Goal: Use online tool/utility: Utilize a website feature to perform a specific function

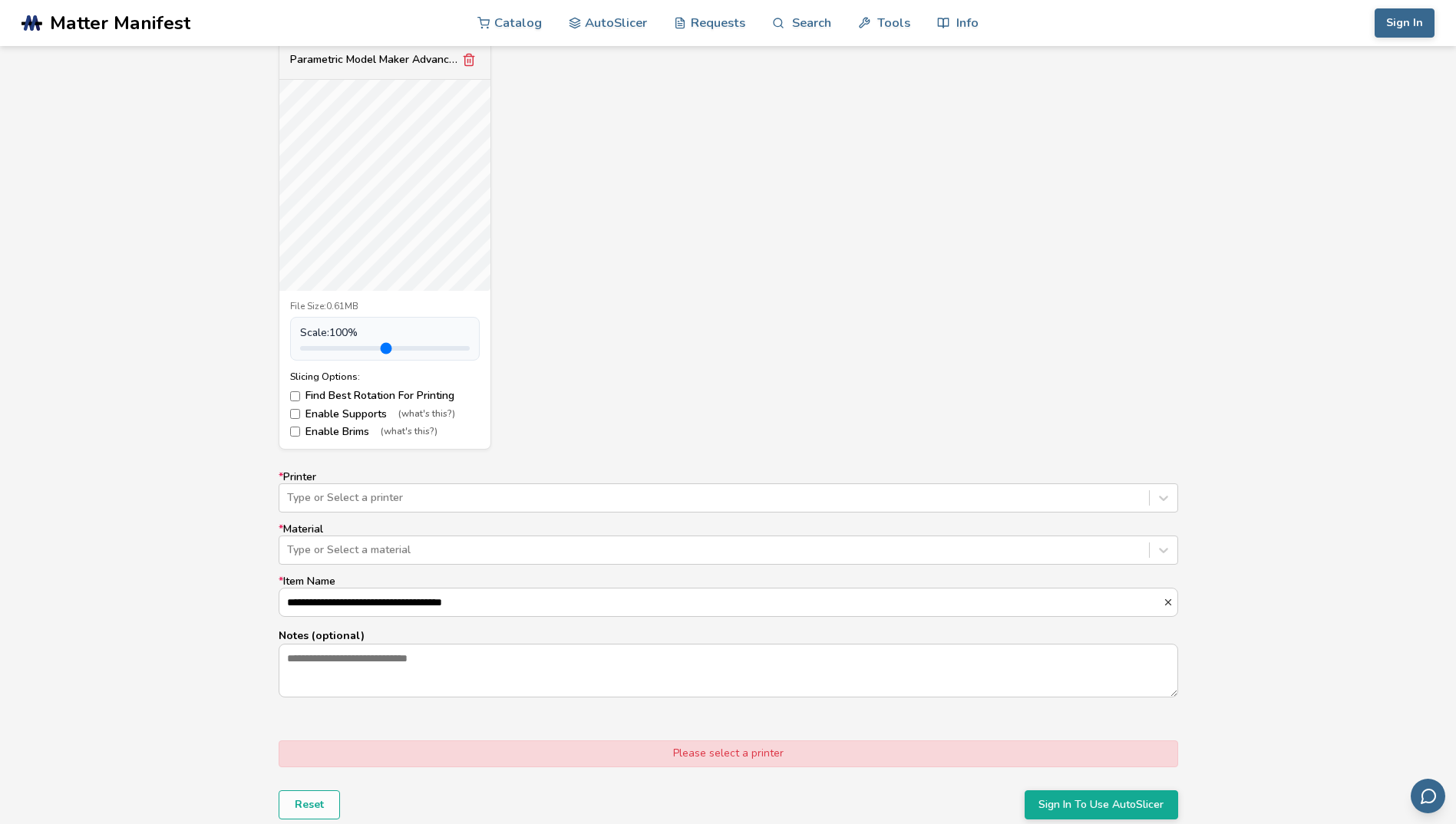
scroll to position [767, 0]
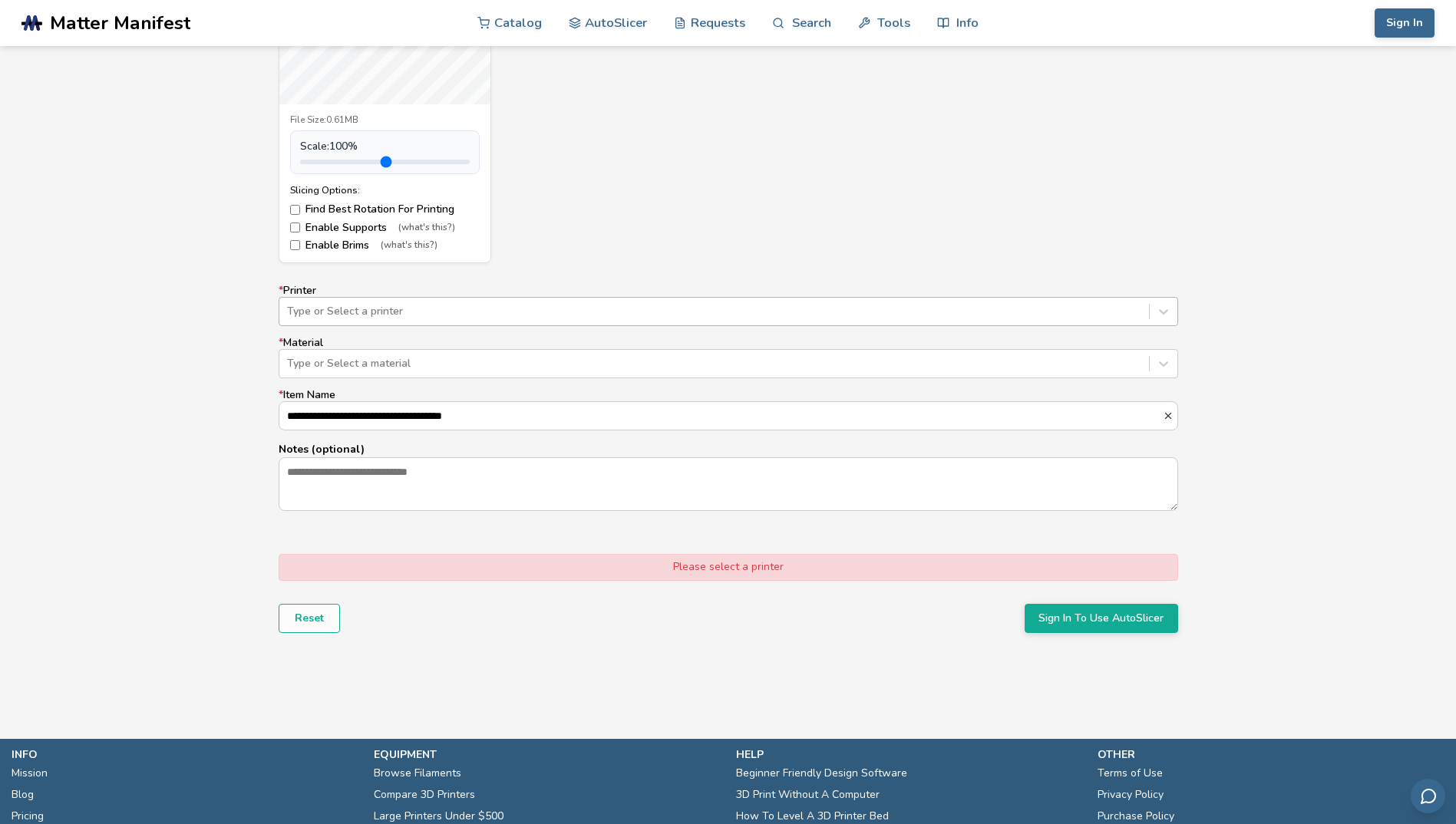
click at [936, 319] on div "Type or Select a printer" at bounding box center [714, 311] width 869 height 21
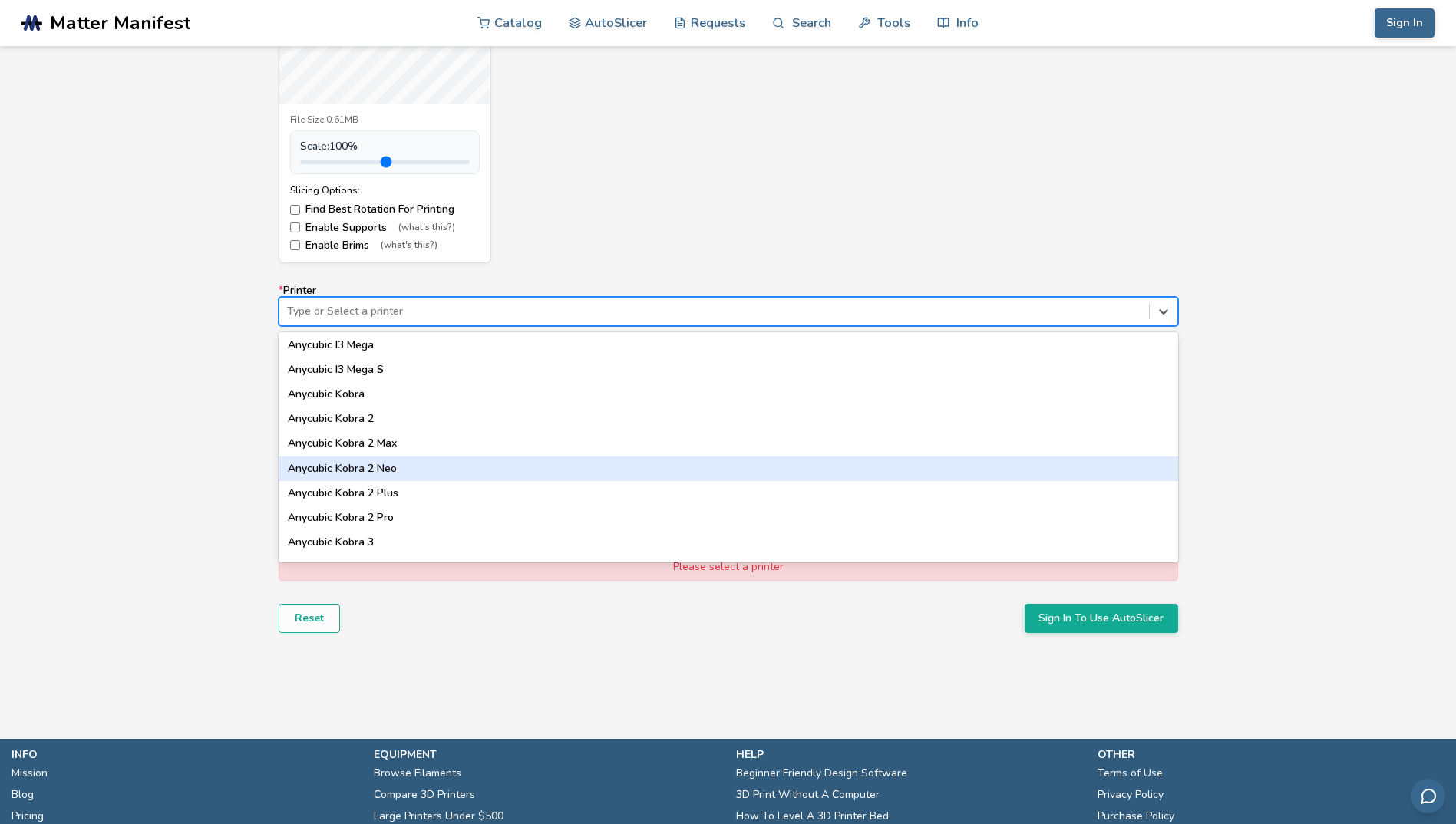
scroll to position [77, 0]
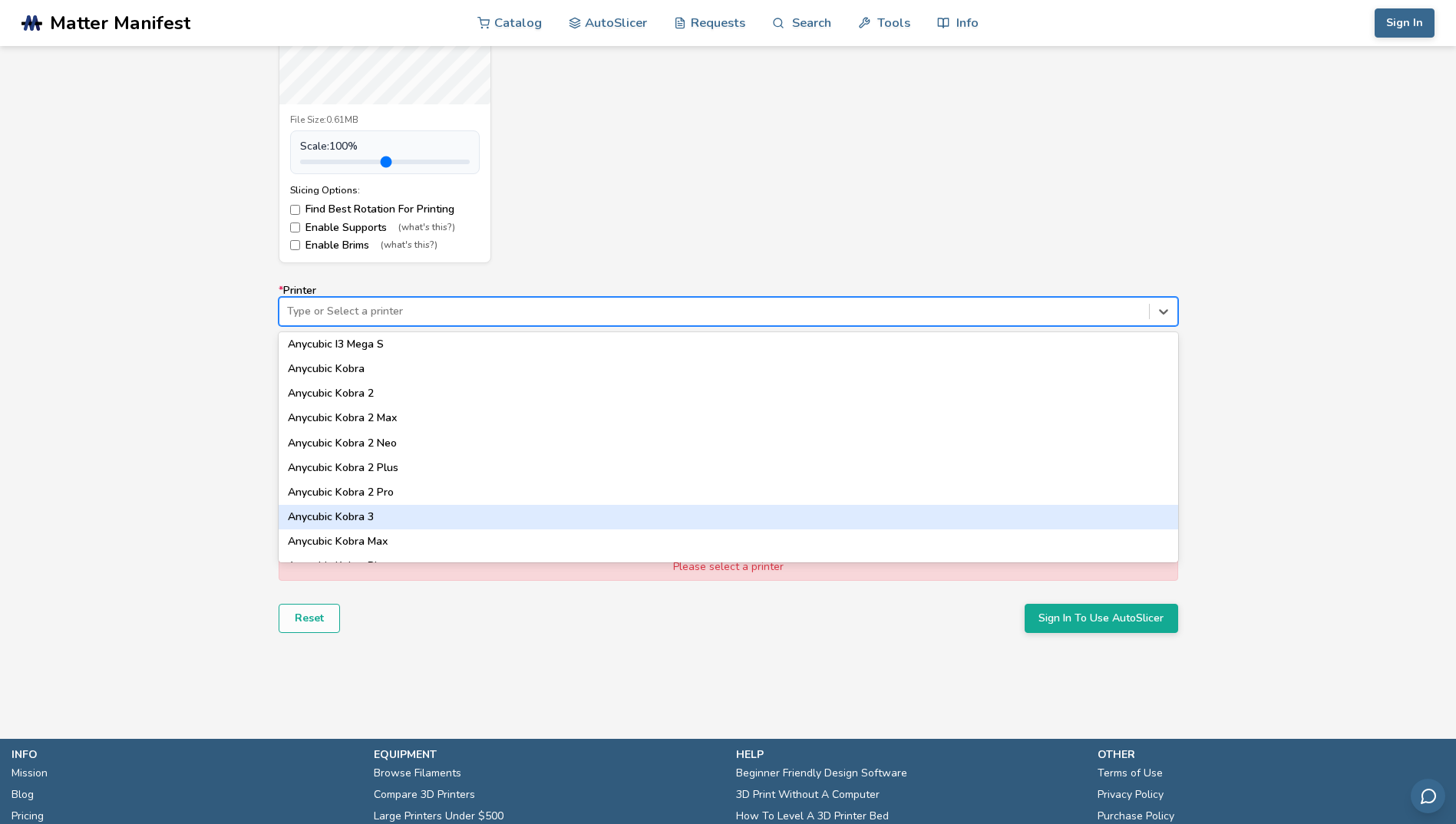
click at [364, 519] on div "Anycubic Kobra 3" at bounding box center [728, 517] width 900 height 24
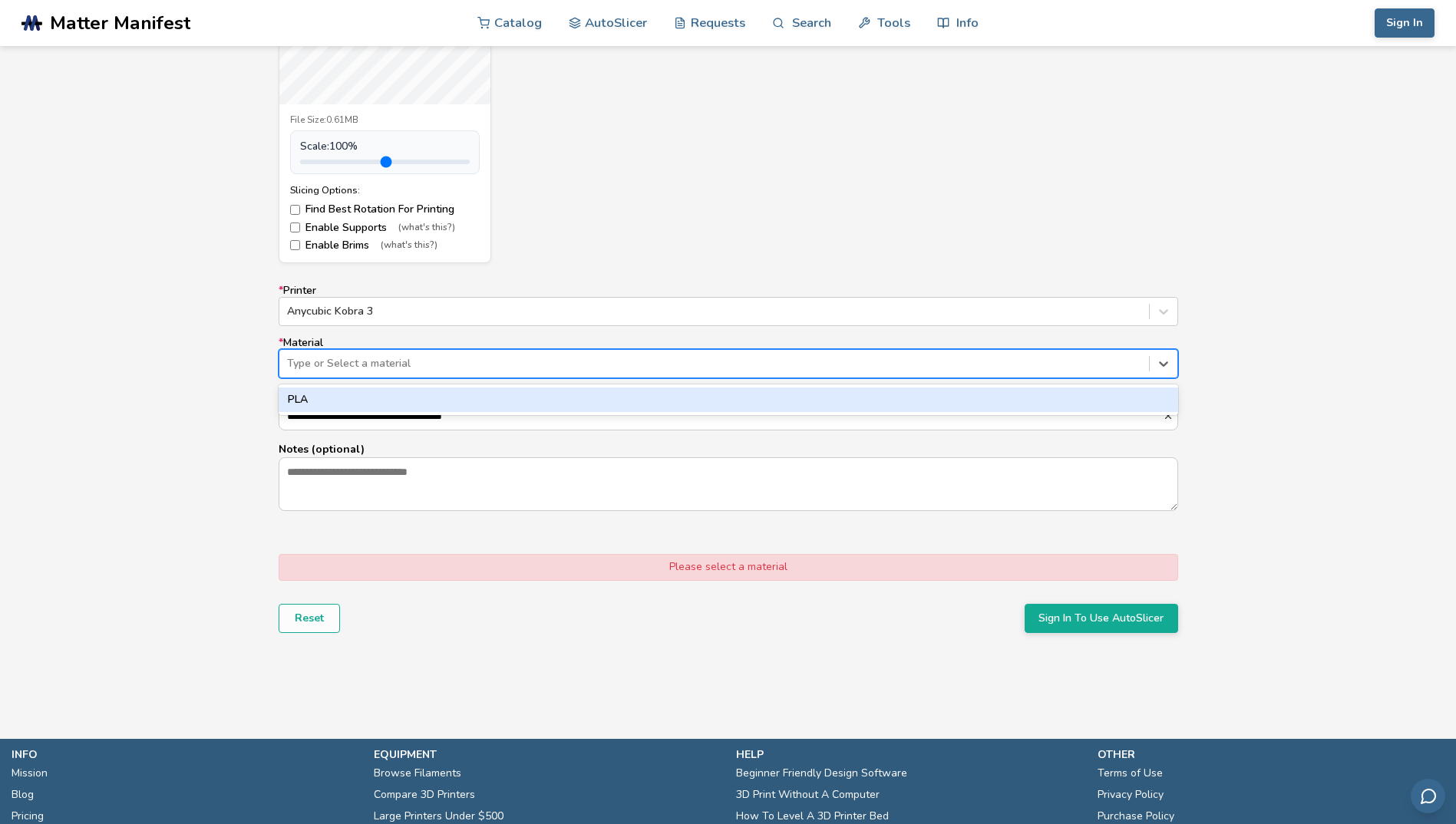
click at [418, 361] on div at bounding box center [714, 364] width 854 height 16
click at [393, 400] on div "PLA" at bounding box center [728, 399] width 900 height 24
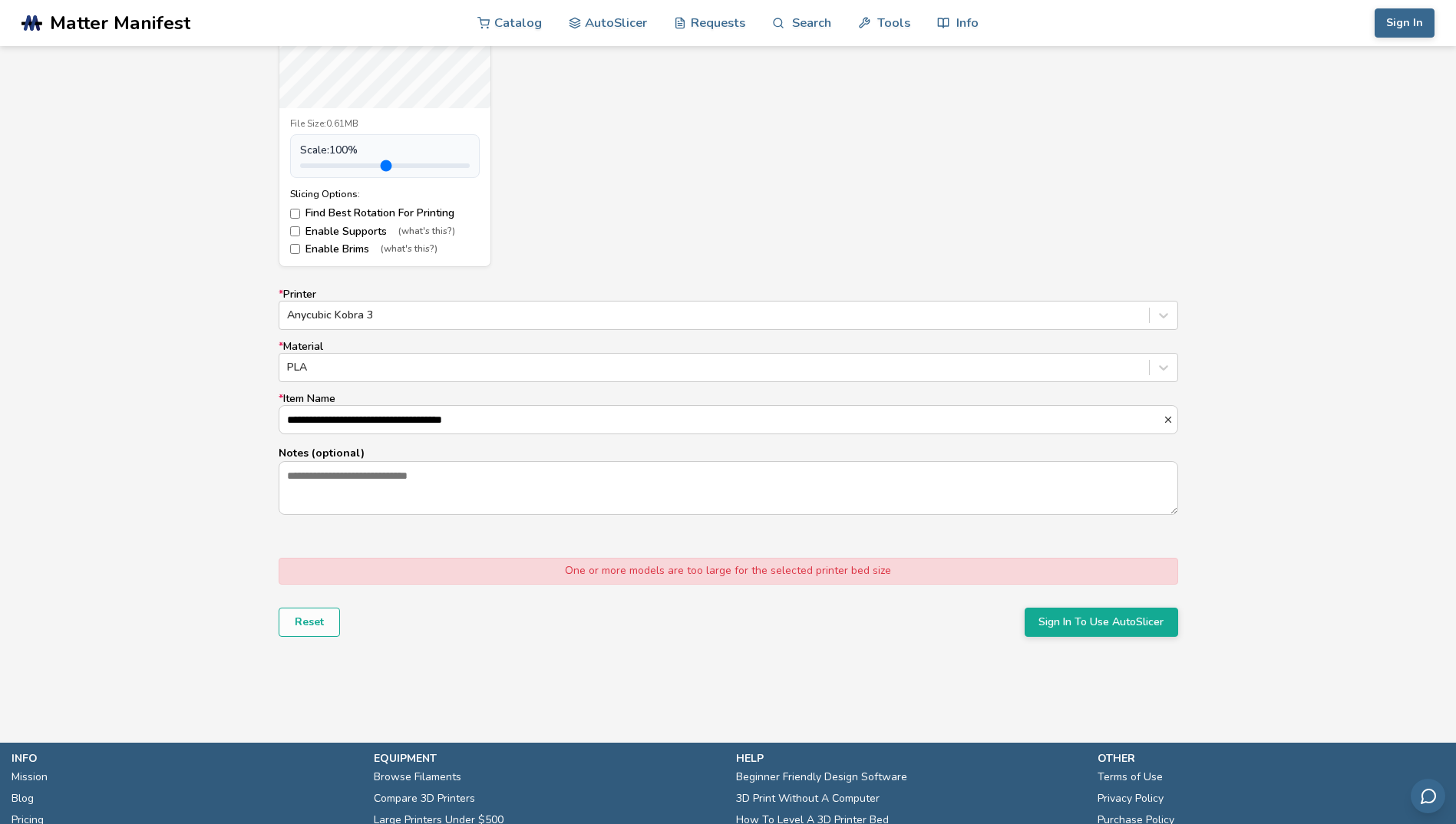
scroll to position [891, 0]
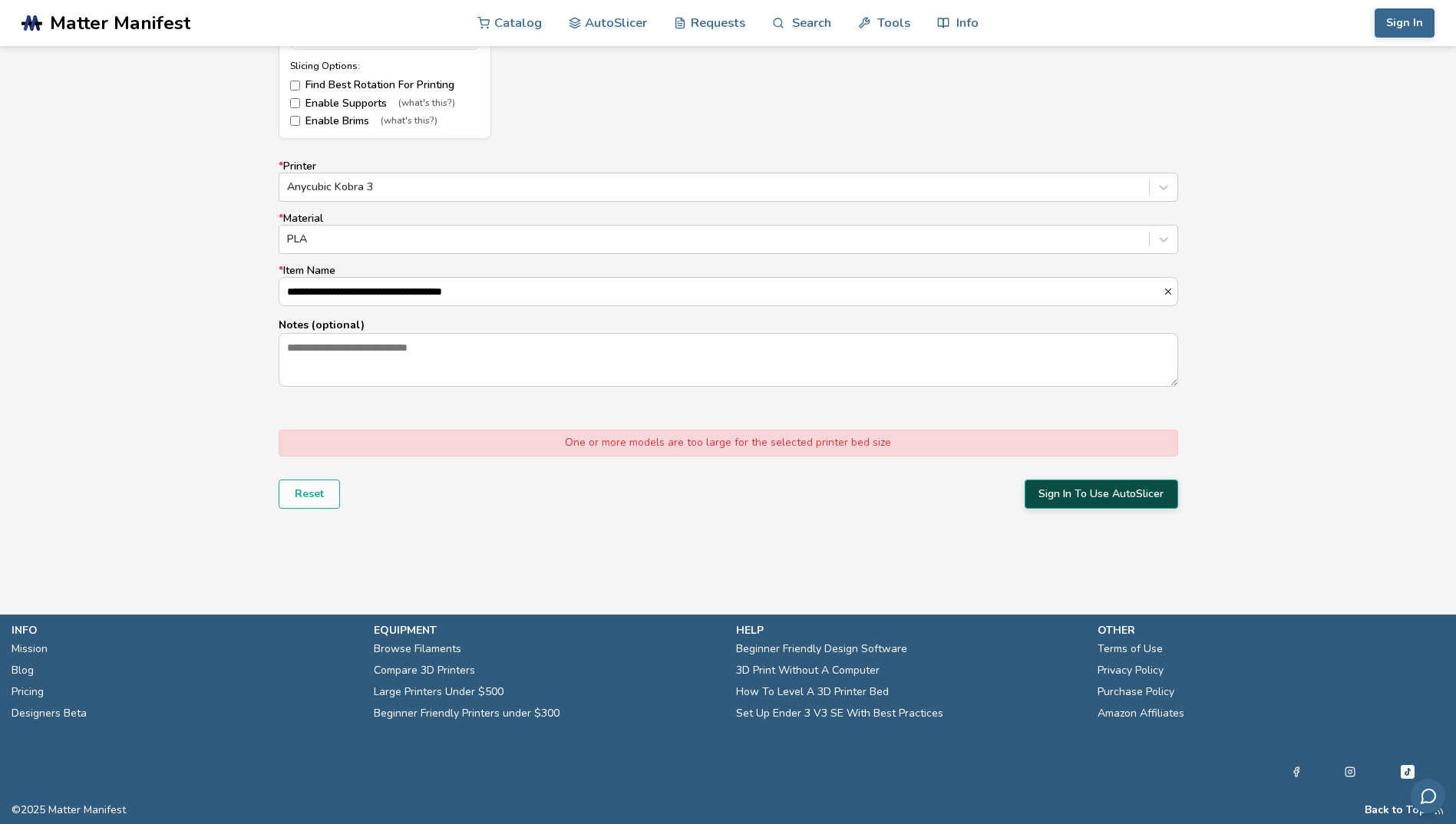
click at [1098, 497] on button "Sign In To Use AutoSlicer" at bounding box center [1101, 493] width 154 height 29
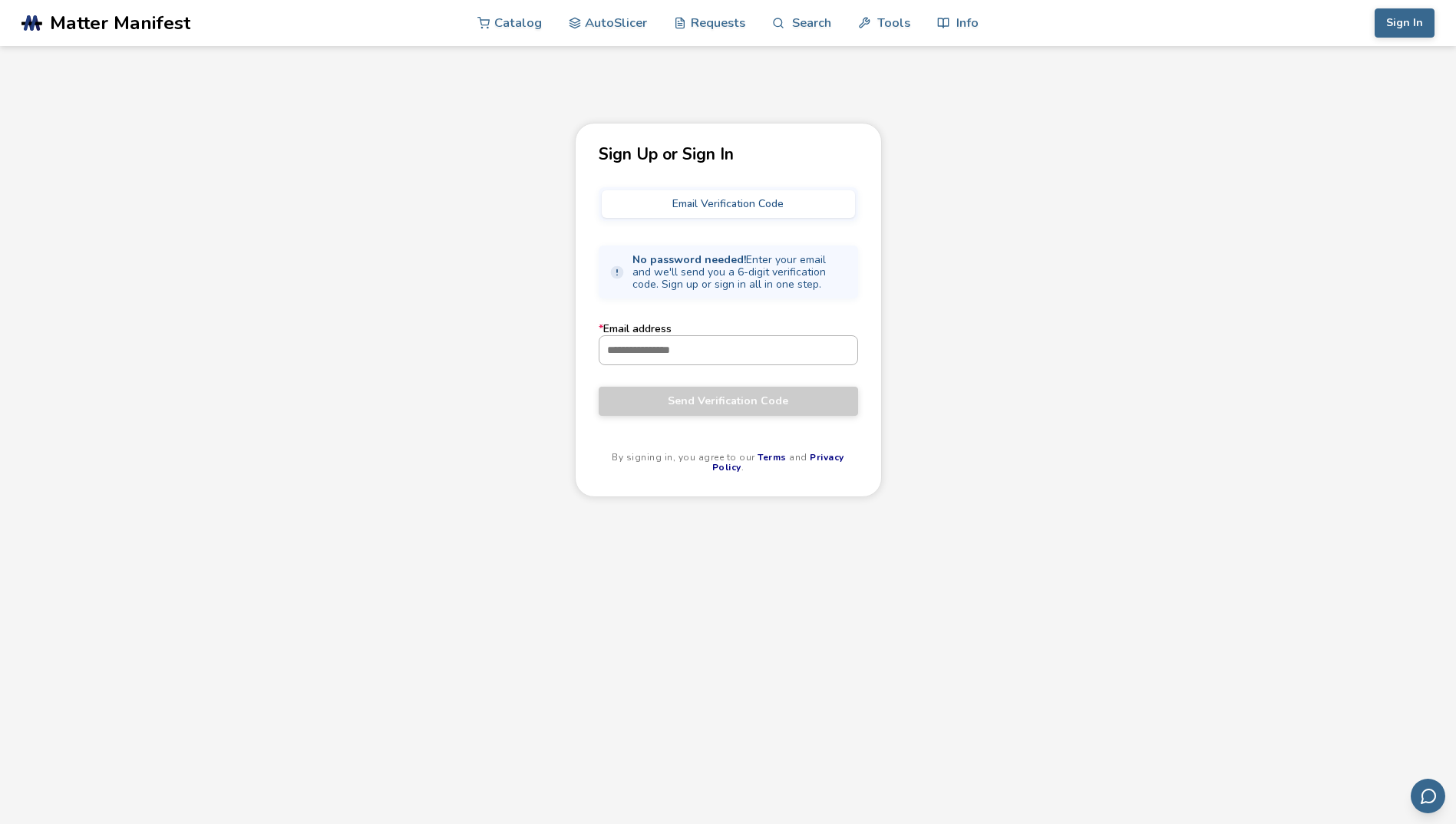
click at [658, 358] on input "* Email address" at bounding box center [728, 350] width 258 height 27
click at [661, 357] on input "* Email address" at bounding box center [728, 350] width 258 height 27
type input "**********"
click at [599, 387] on button "Send Verification Code" at bounding box center [728, 401] width 260 height 29
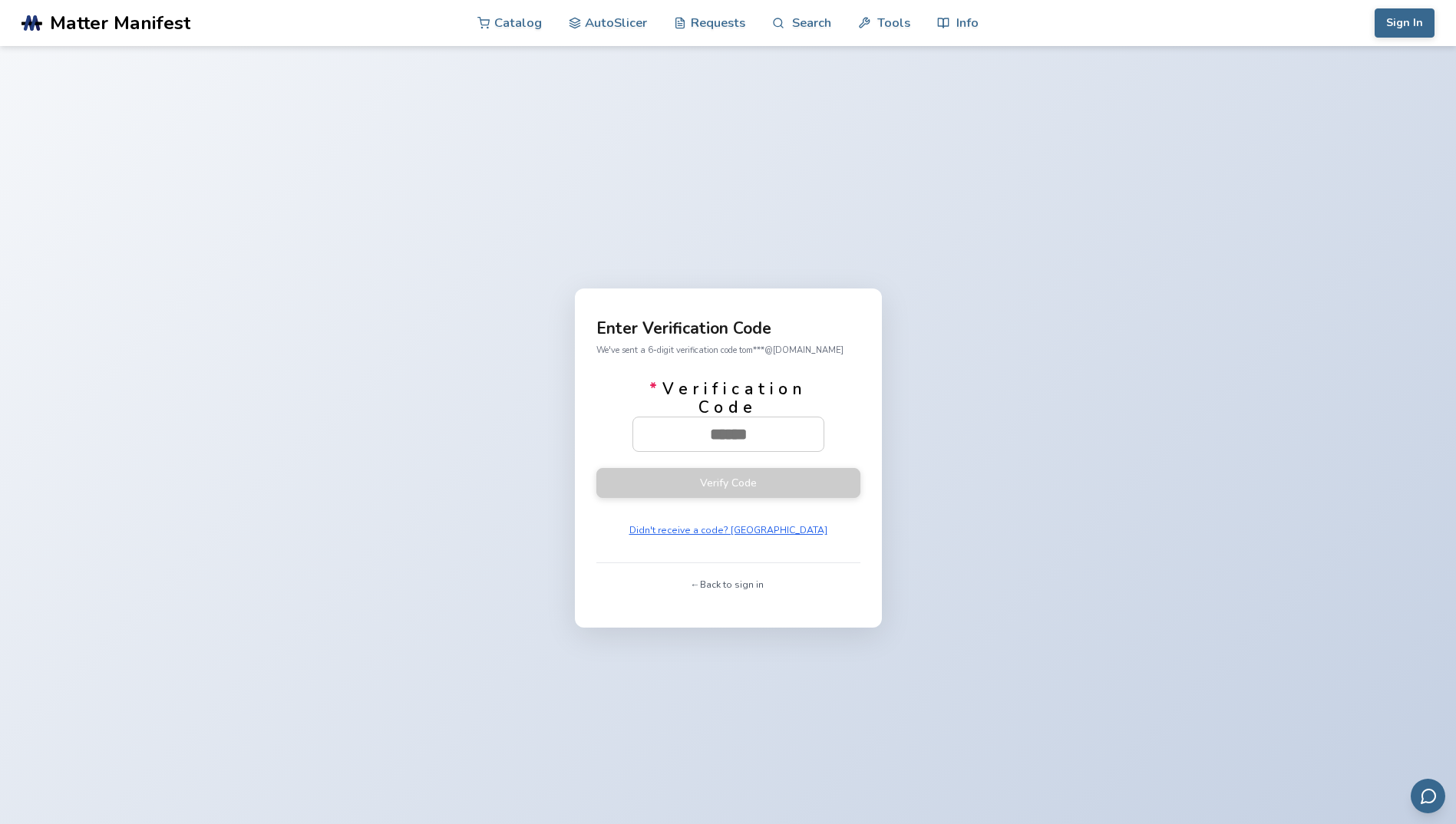
click at [712, 584] on button "← Back to sign in" at bounding box center [728, 584] width 82 height 21
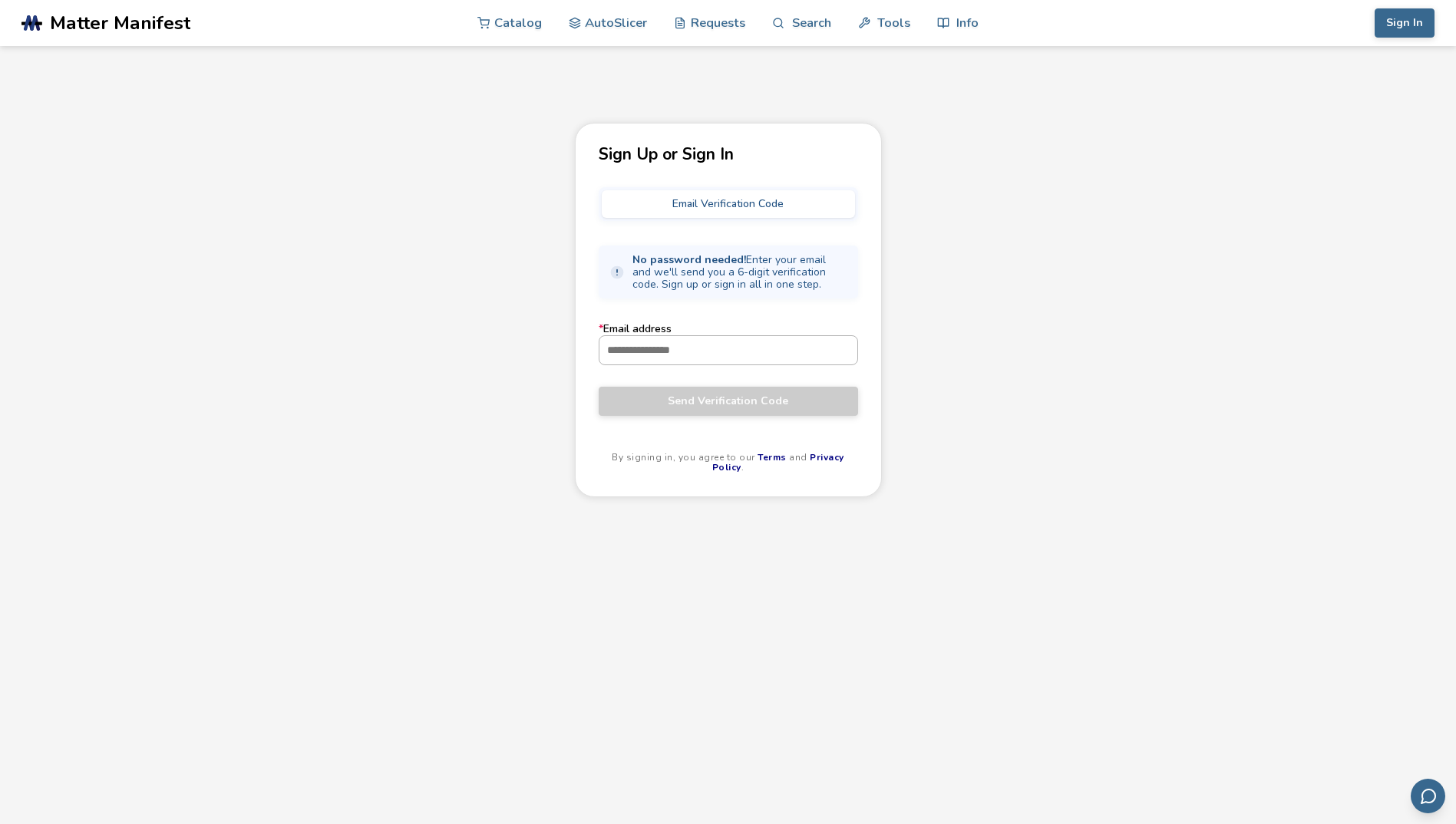
click at [672, 354] on input "* Email address" at bounding box center [728, 350] width 258 height 27
type input "**********"
click at [712, 396] on span "Send Verification Code" at bounding box center [728, 401] width 236 height 13
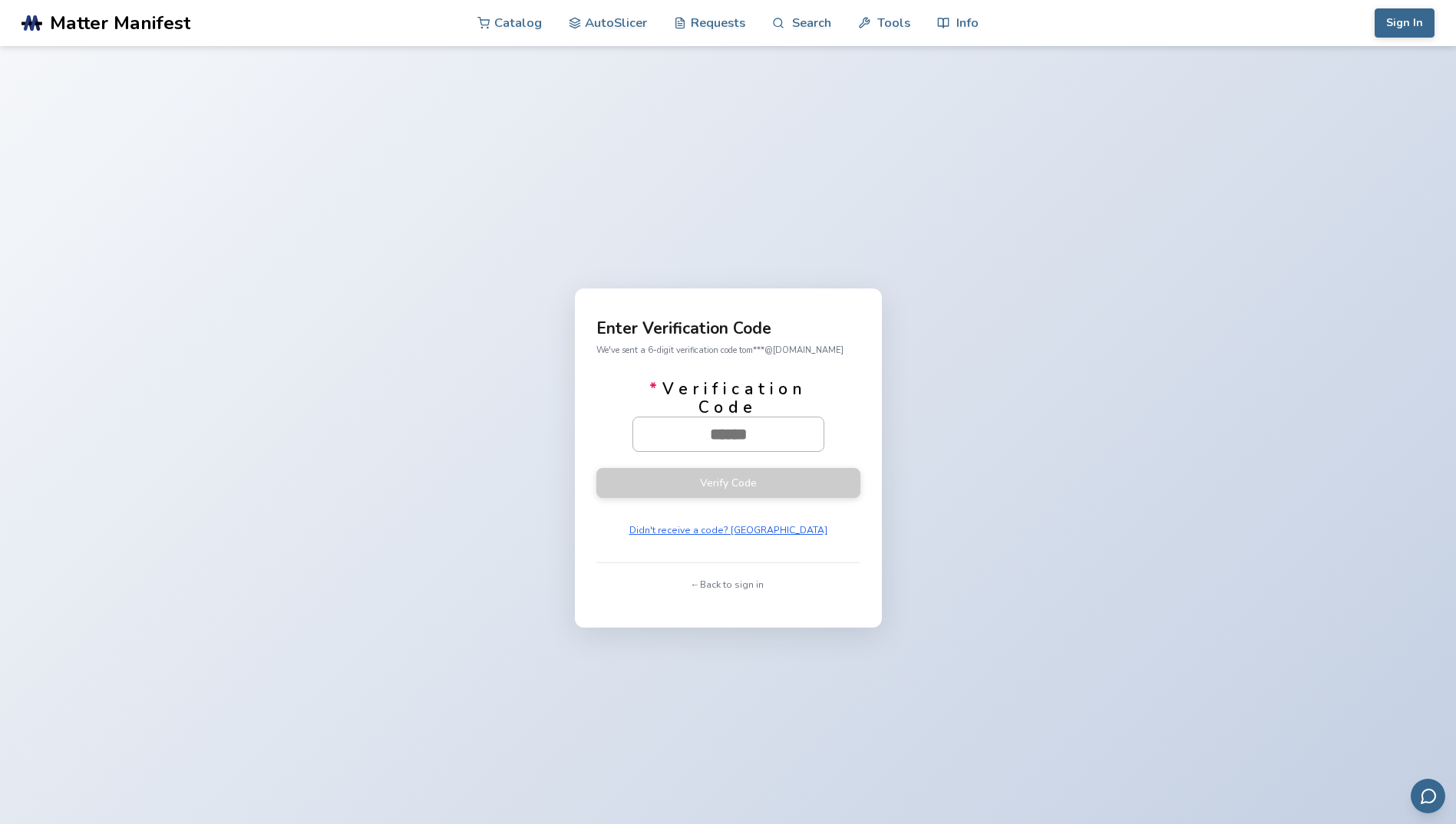
click at [746, 434] on input "* Verification Code" at bounding box center [728, 434] width 191 height 34
type input "******"
click at [739, 477] on button "Verify Code" at bounding box center [728, 482] width 264 height 30
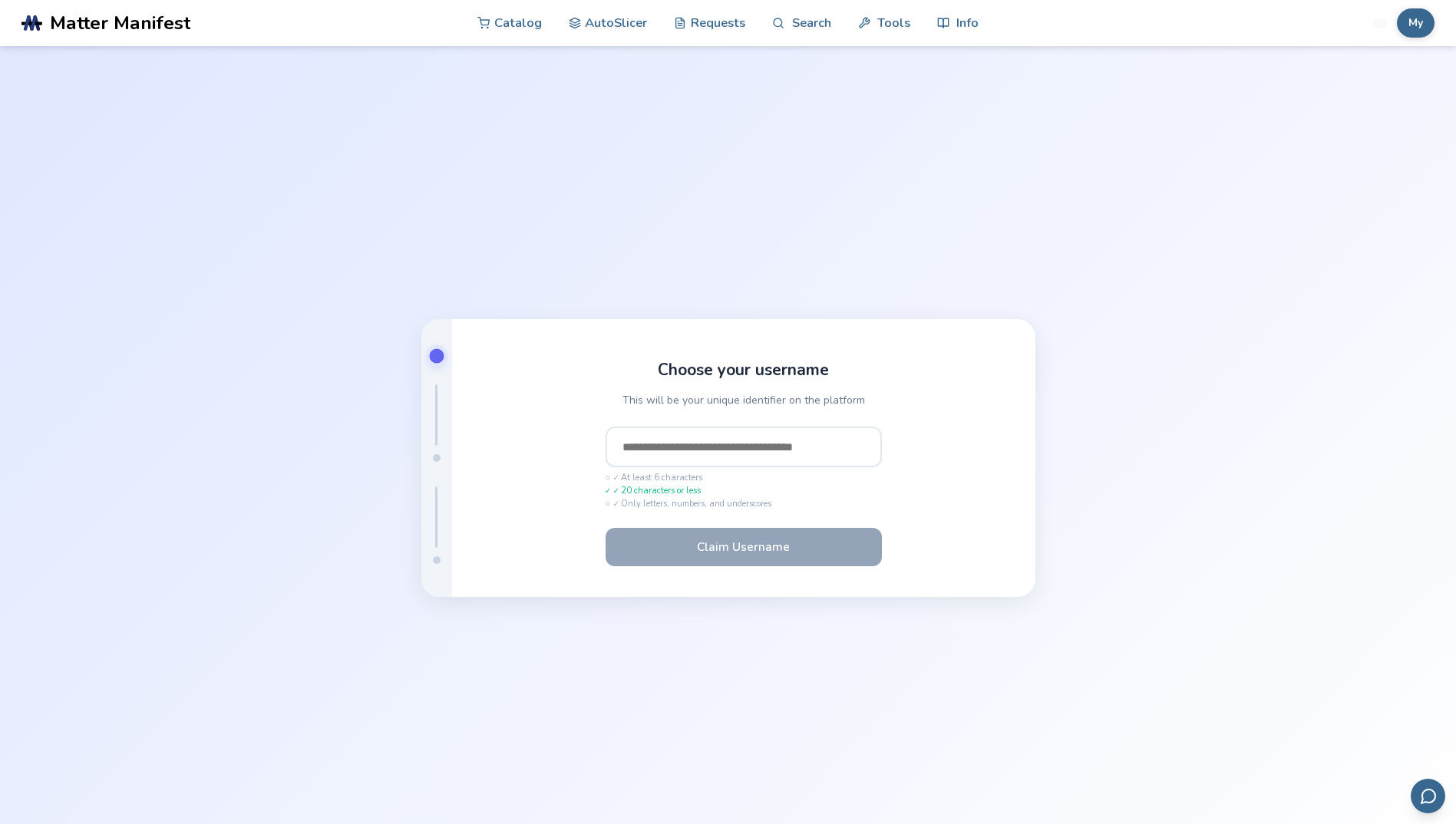
click at [686, 444] on input "text" at bounding box center [744, 447] width 276 height 42
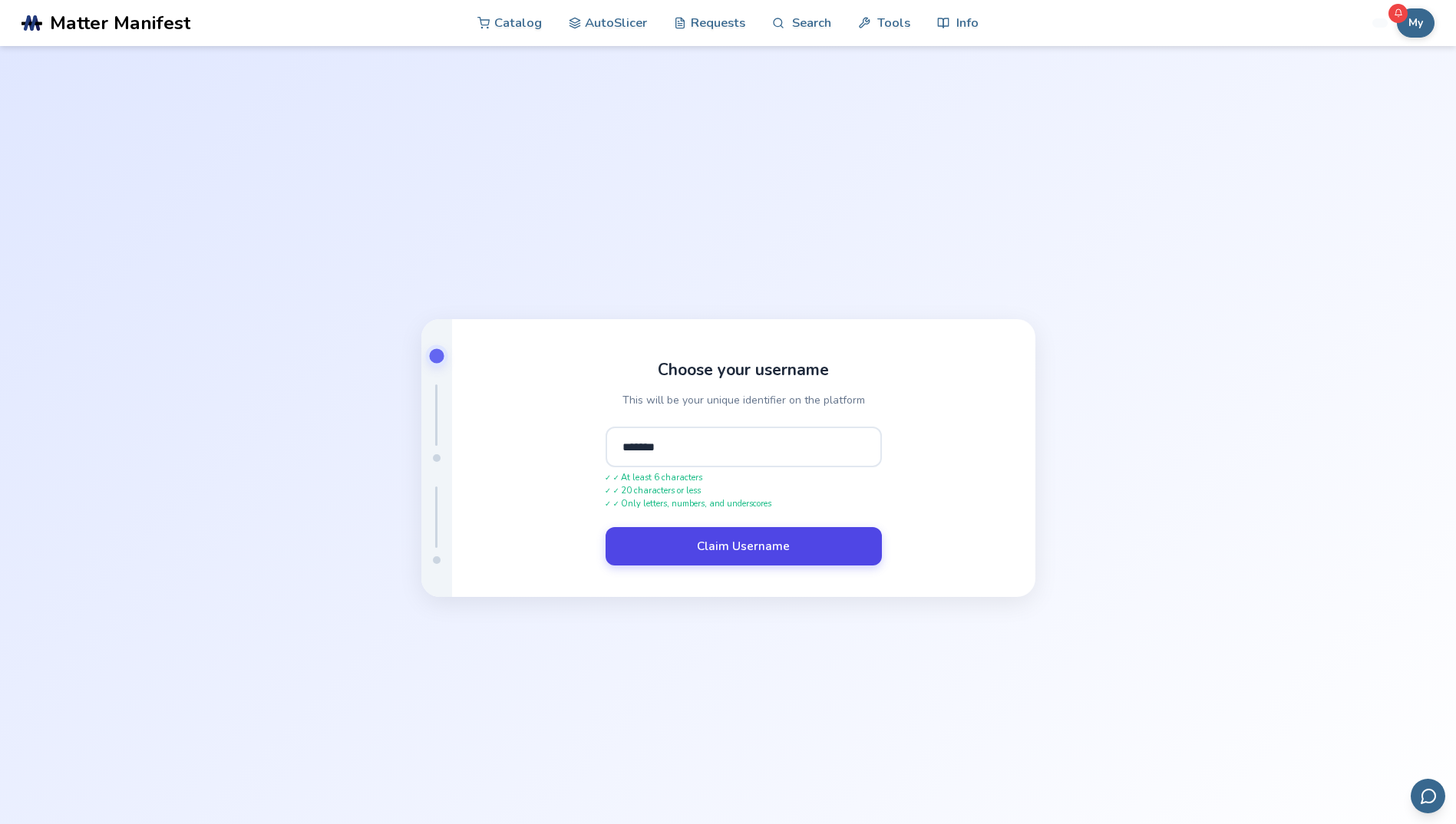
type input "*******"
click at [754, 557] on button "Claim Username" at bounding box center [744, 546] width 276 height 38
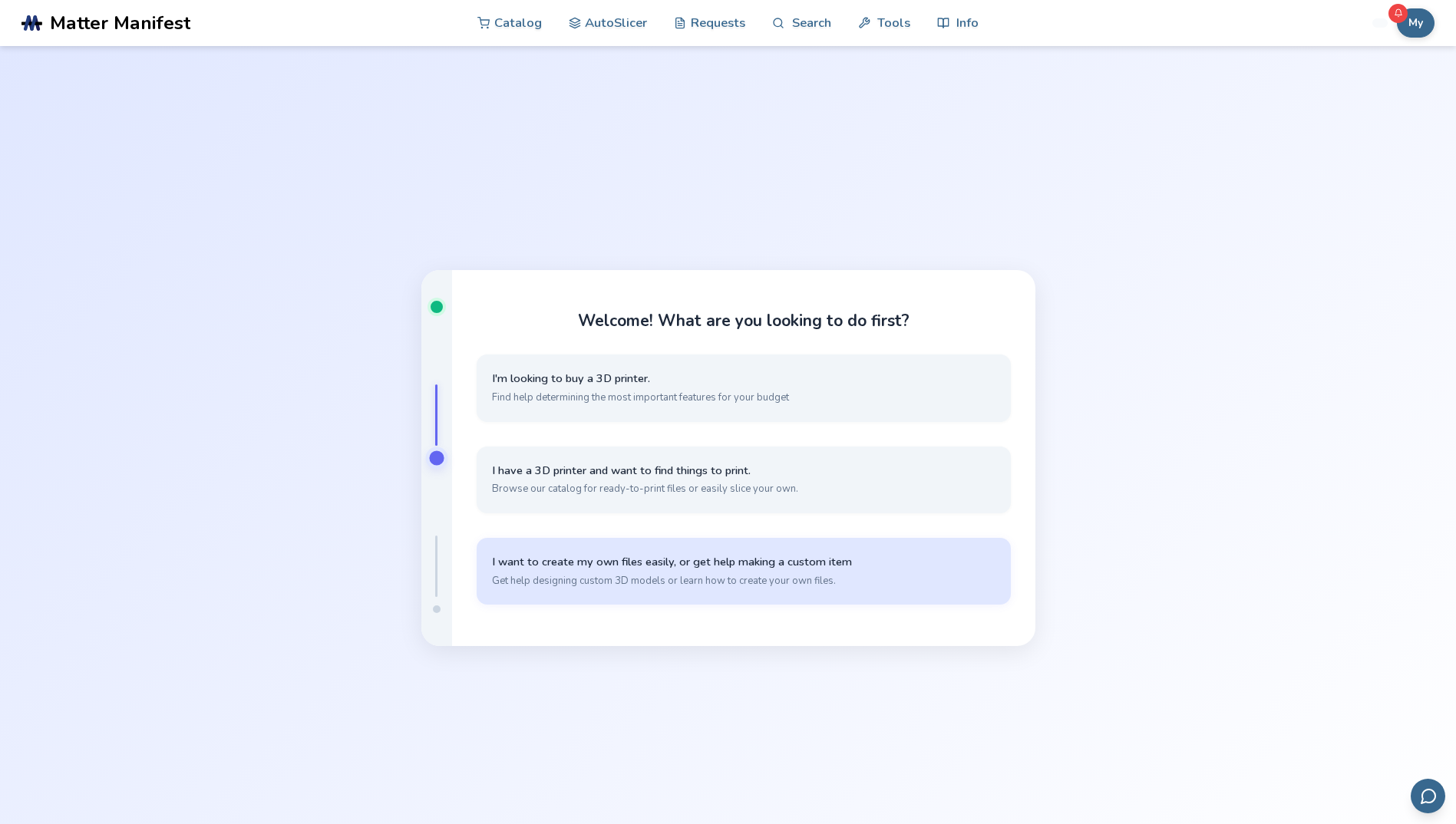
click at [639, 590] on button "I want to create my own files easily, or get help making a custom item Get help…" at bounding box center [744, 571] width 534 height 67
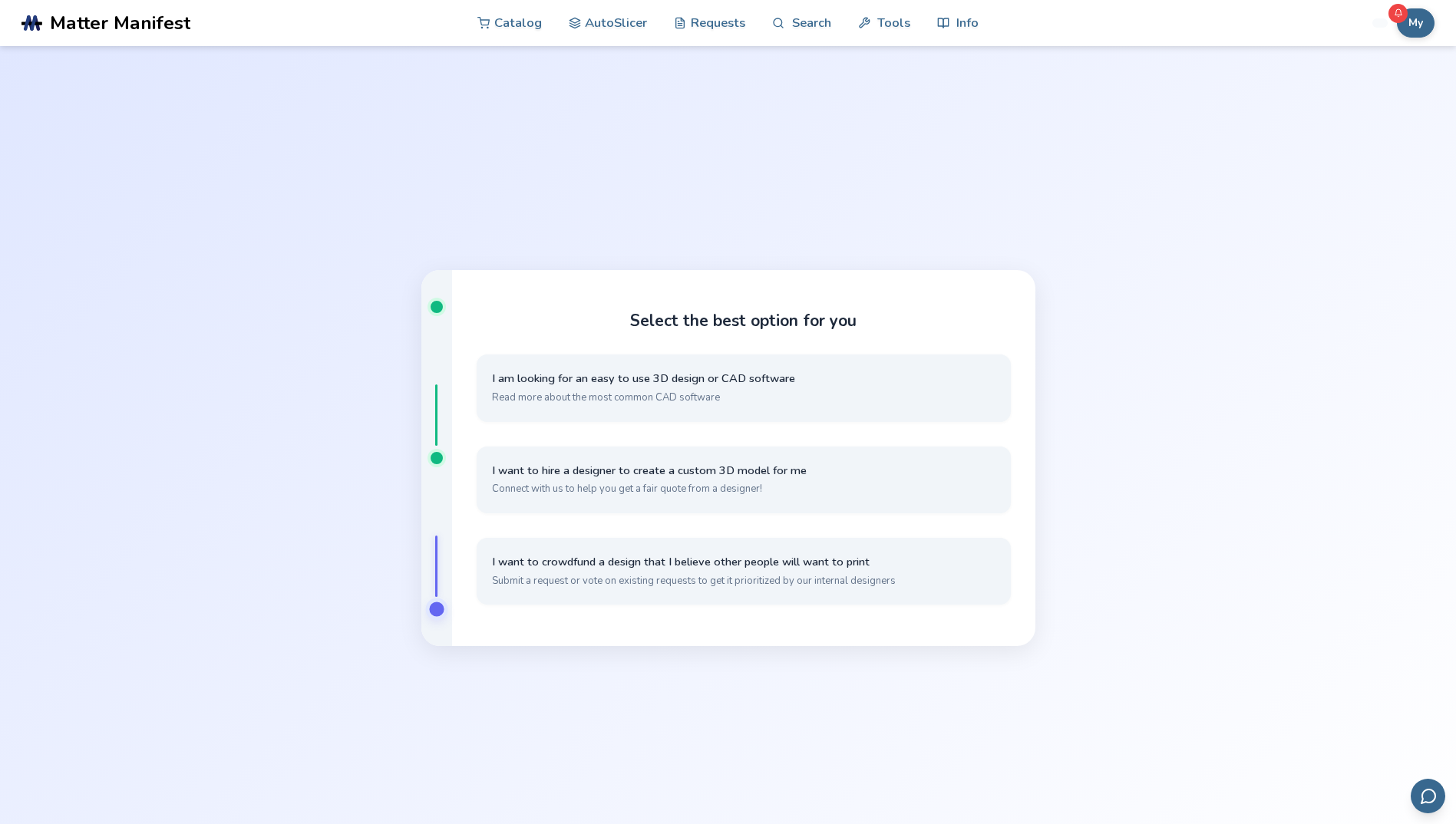
click at [428, 575] on div at bounding box center [436, 457] width 31 height 376
click at [435, 605] on div at bounding box center [436, 608] width 15 height 15
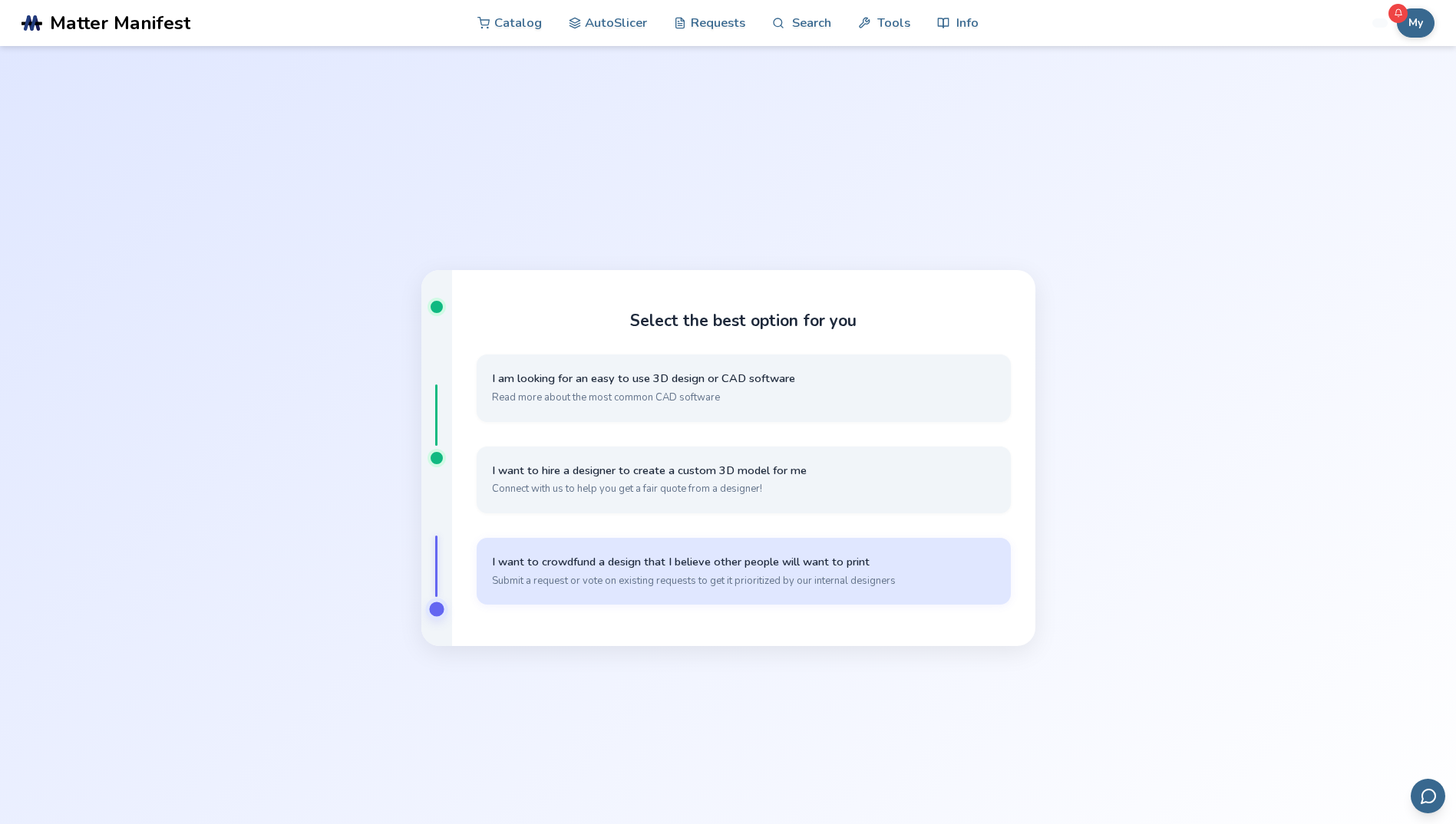
click at [614, 549] on button "I want to crowdfund a design that I believe other people will want to print Sub…" at bounding box center [744, 571] width 534 height 67
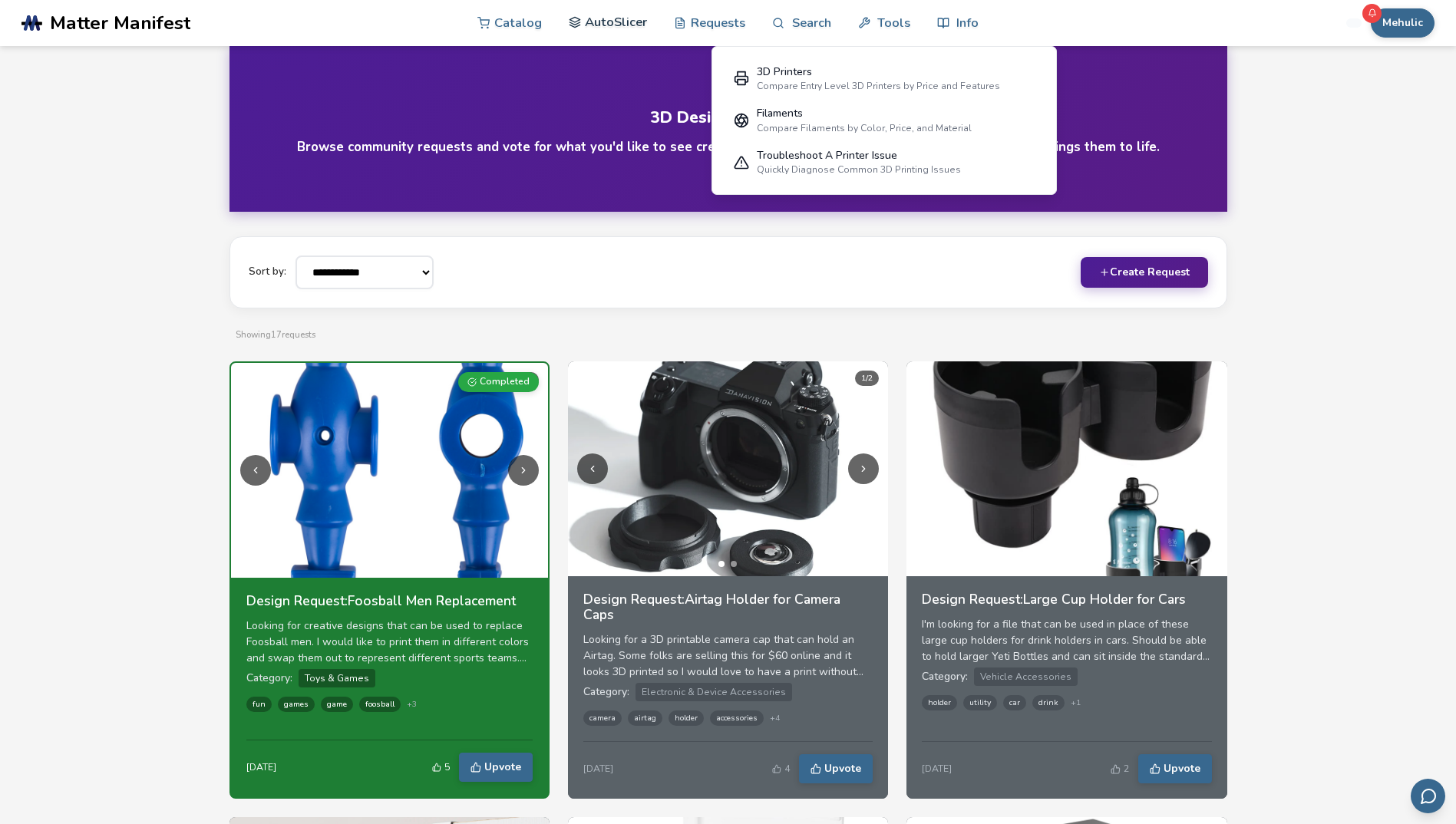
click at [613, 22] on link "AutoSlicer" at bounding box center [608, 22] width 79 height 46
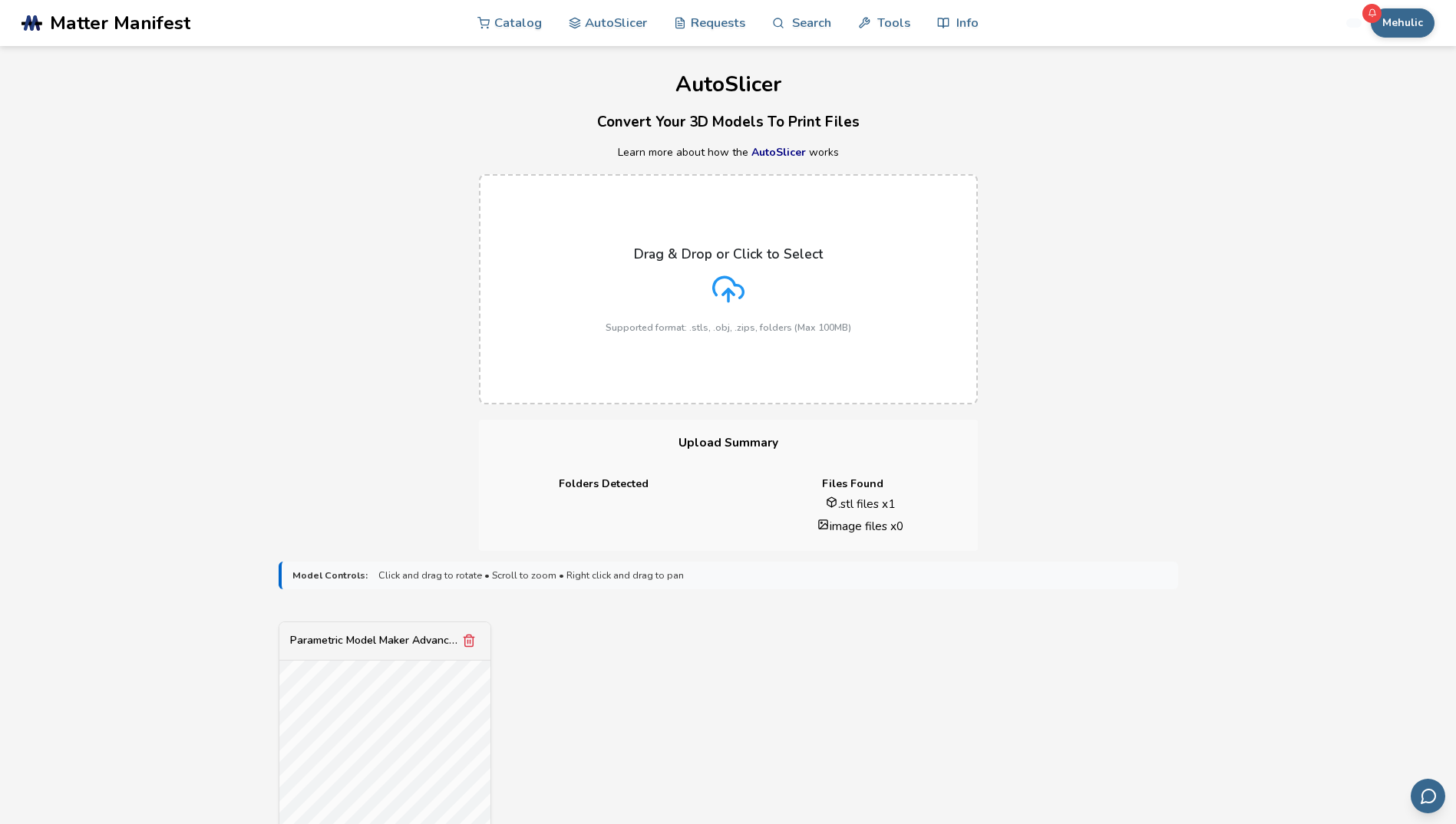
scroll to position [307, 0]
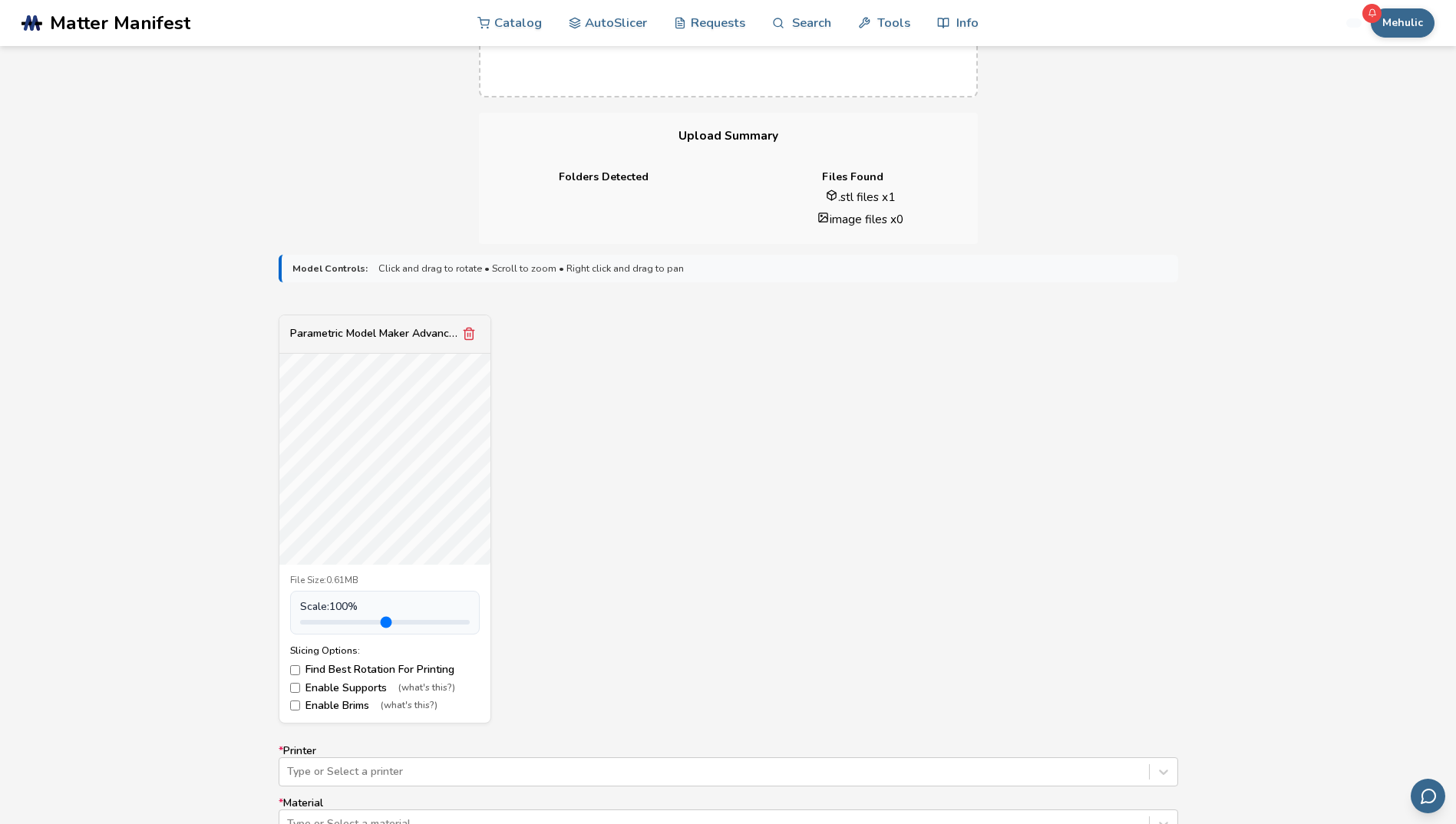
click at [336, 621] on input "range" at bounding box center [385, 623] width 169 height 5
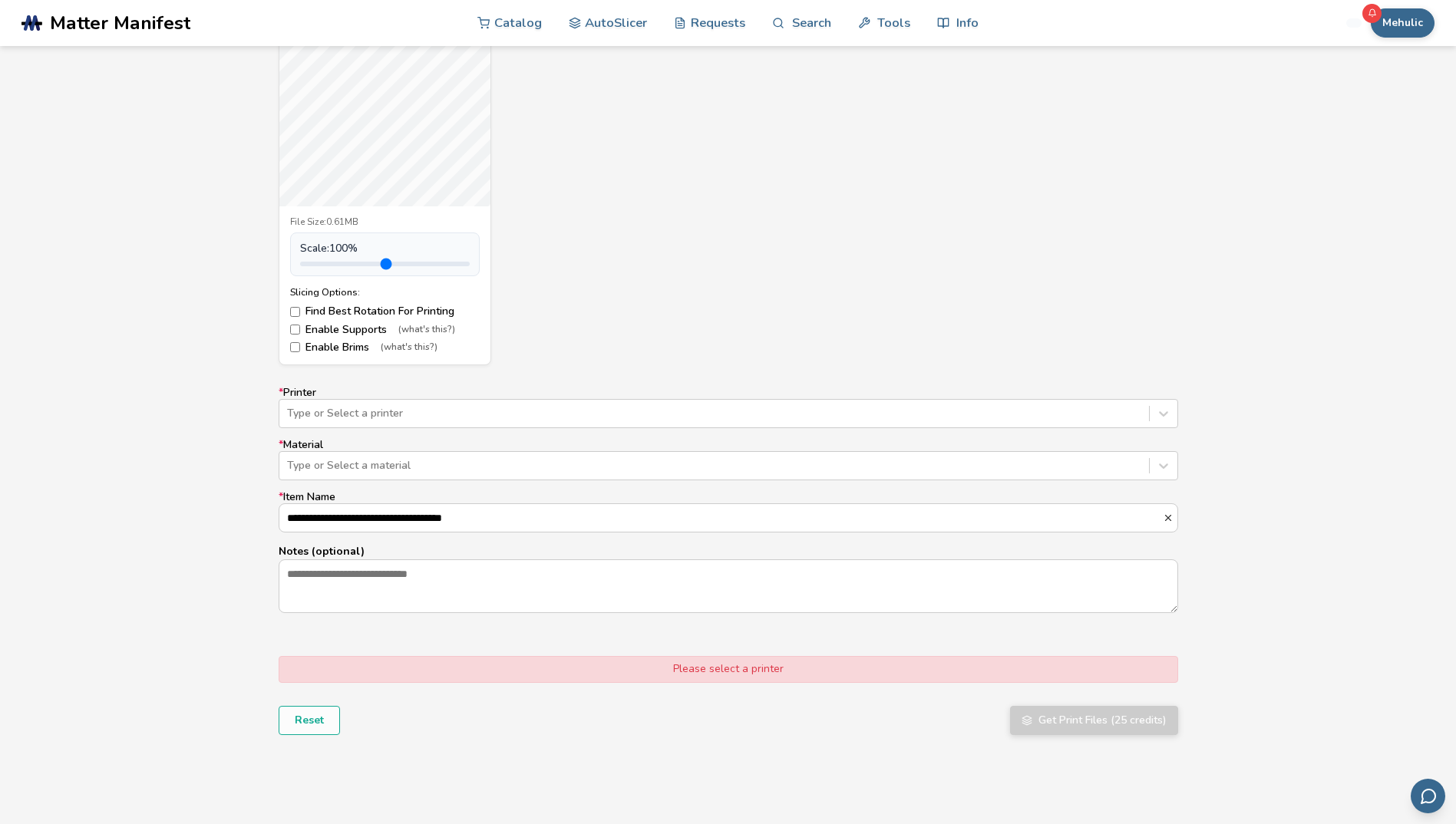
scroll to position [691, 0]
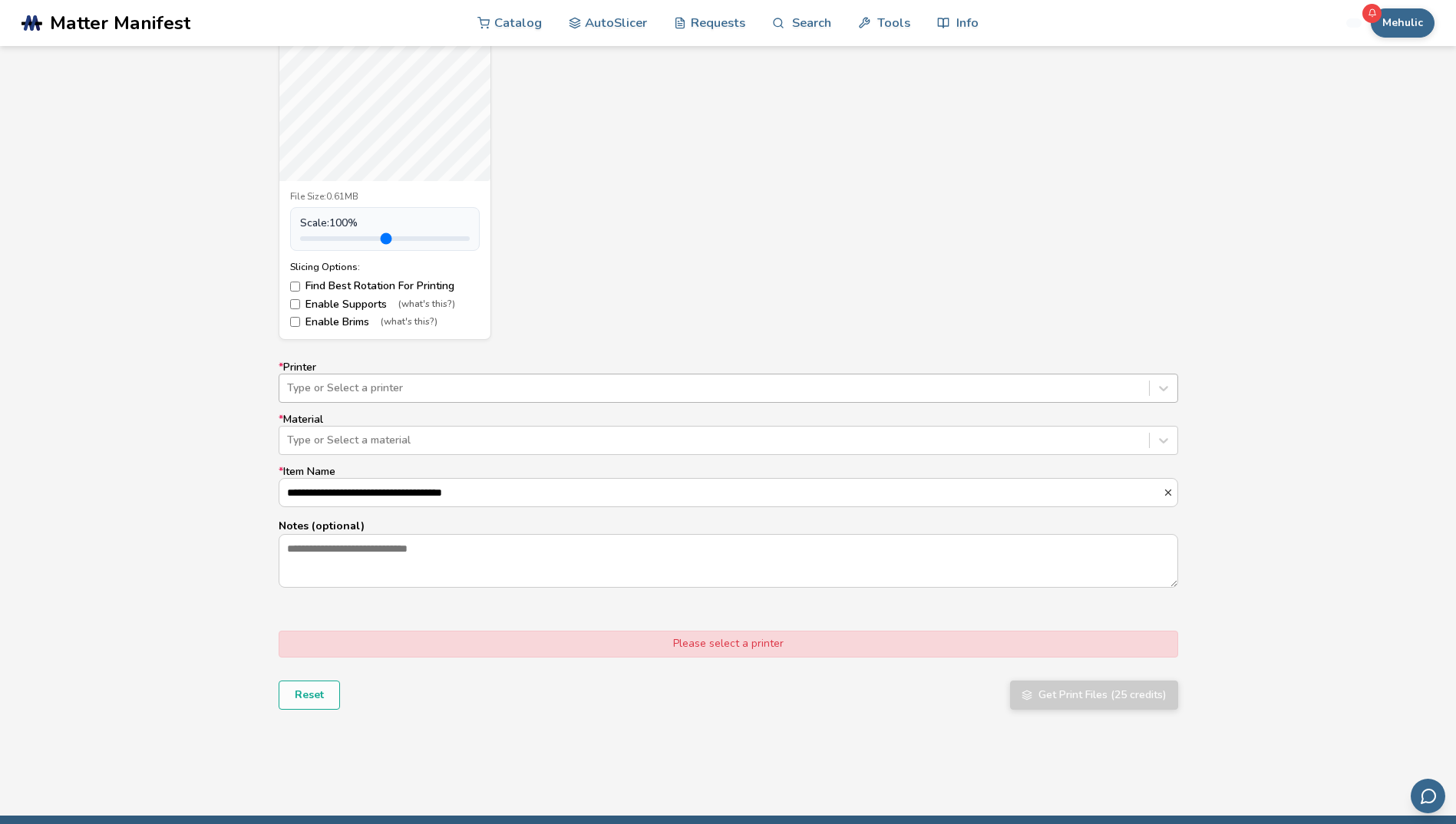
click at [479, 387] on div at bounding box center [714, 388] width 854 height 16
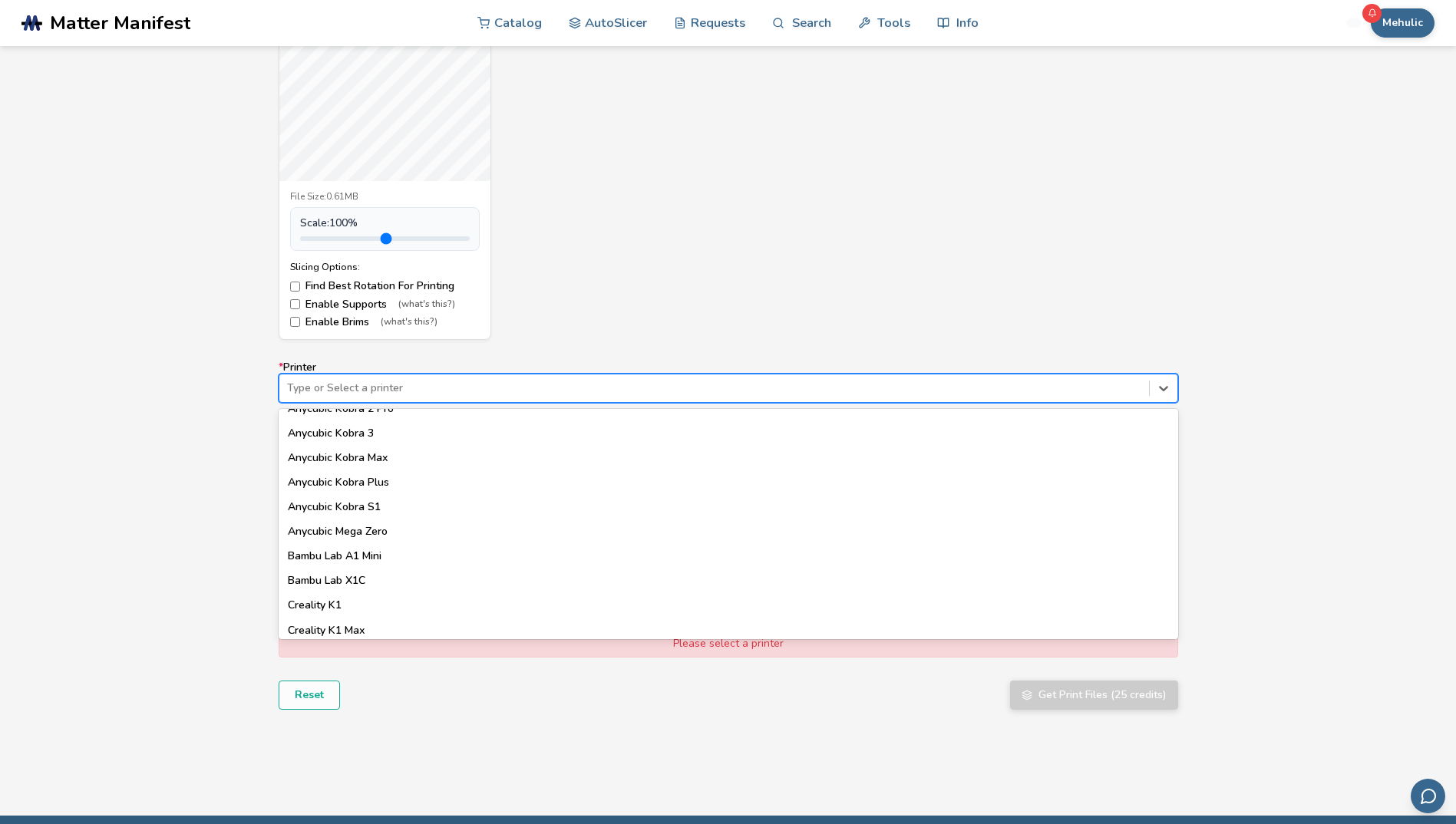
scroll to position [154, 0]
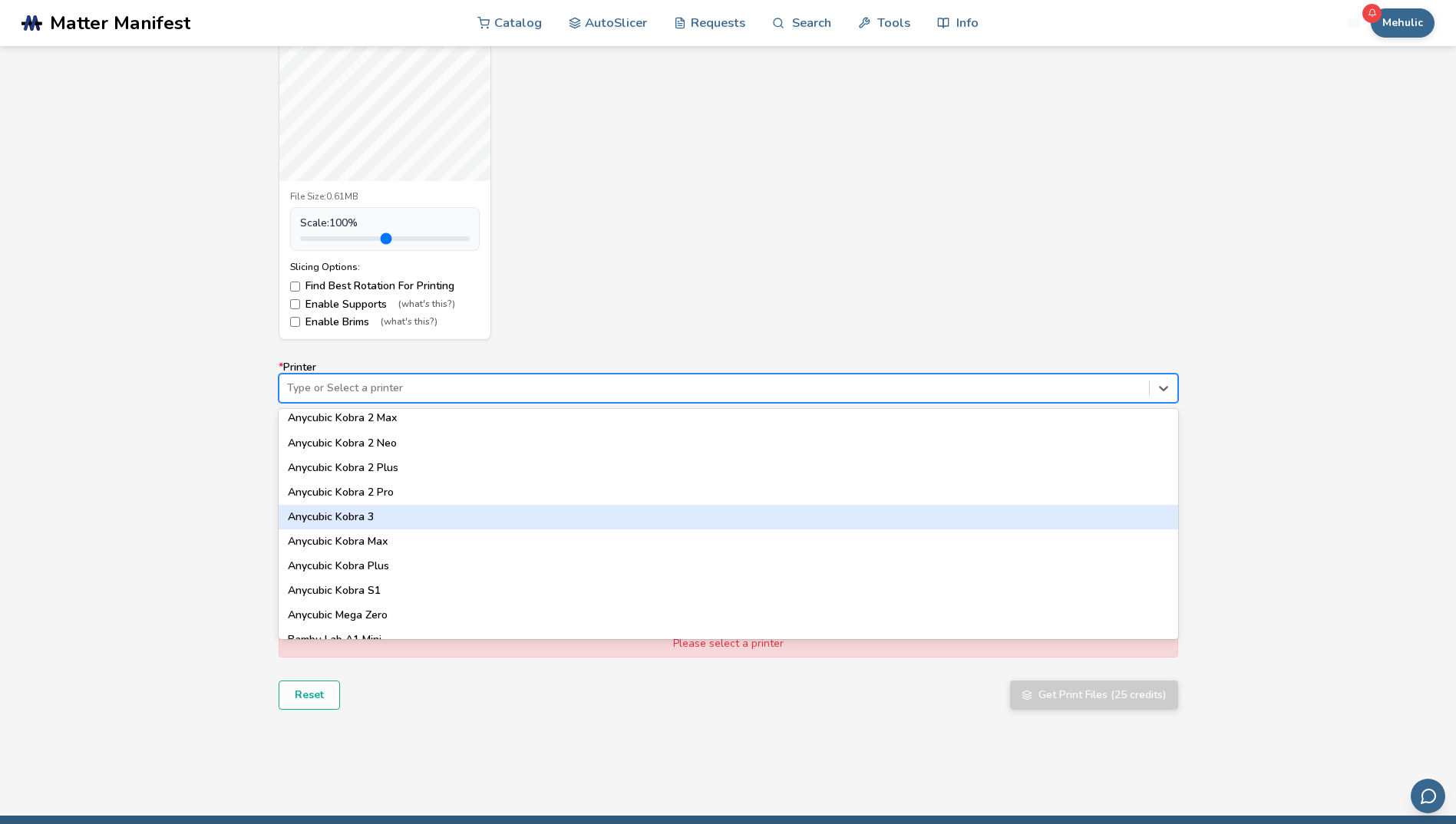
click at [372, 512] on div "Anycubic Kobra 3" at bounding box center [728, 517] width 900 height 24
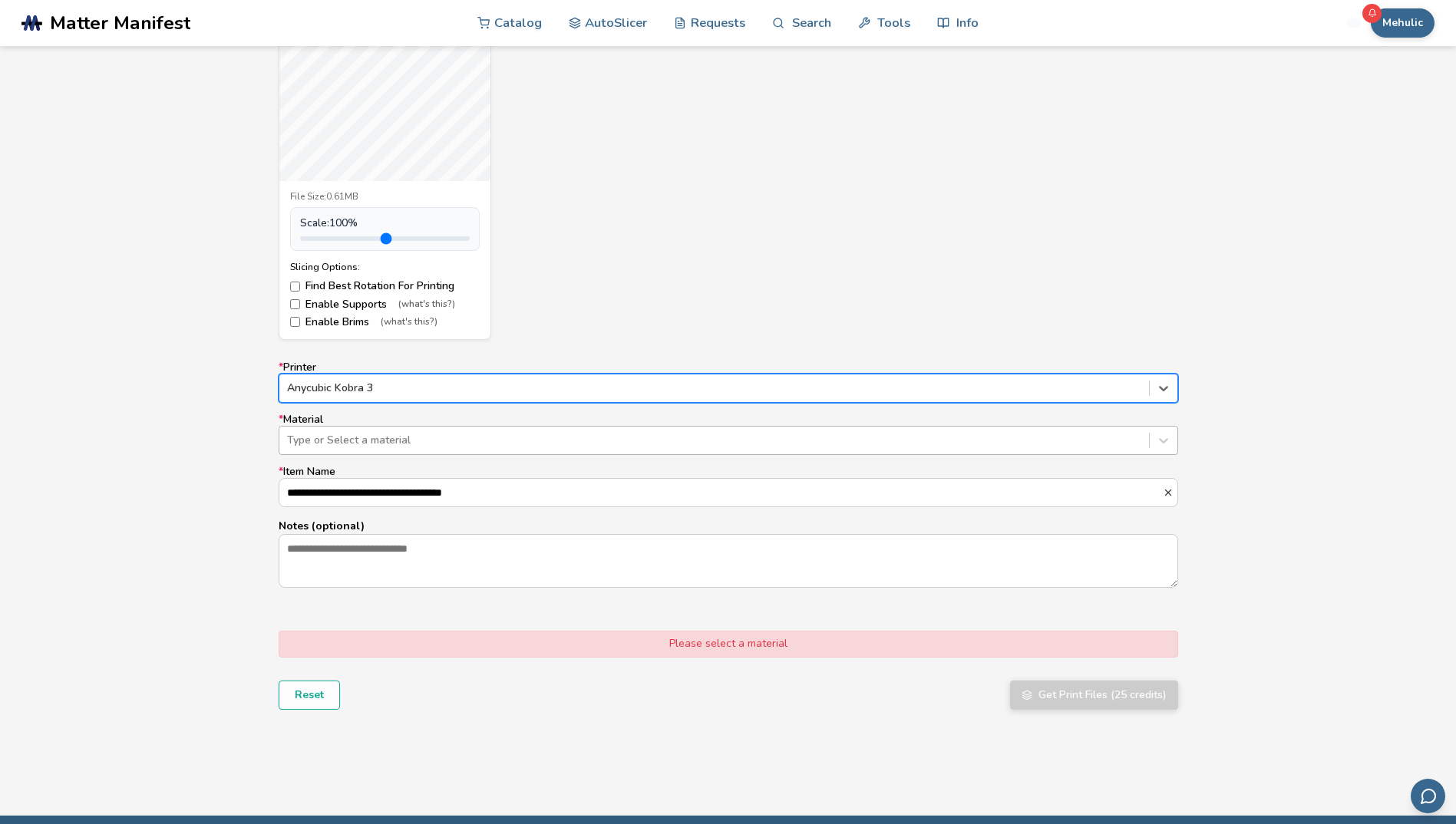
click at [390, 436] on div at bounding box center [714, 441] width 854 height 16
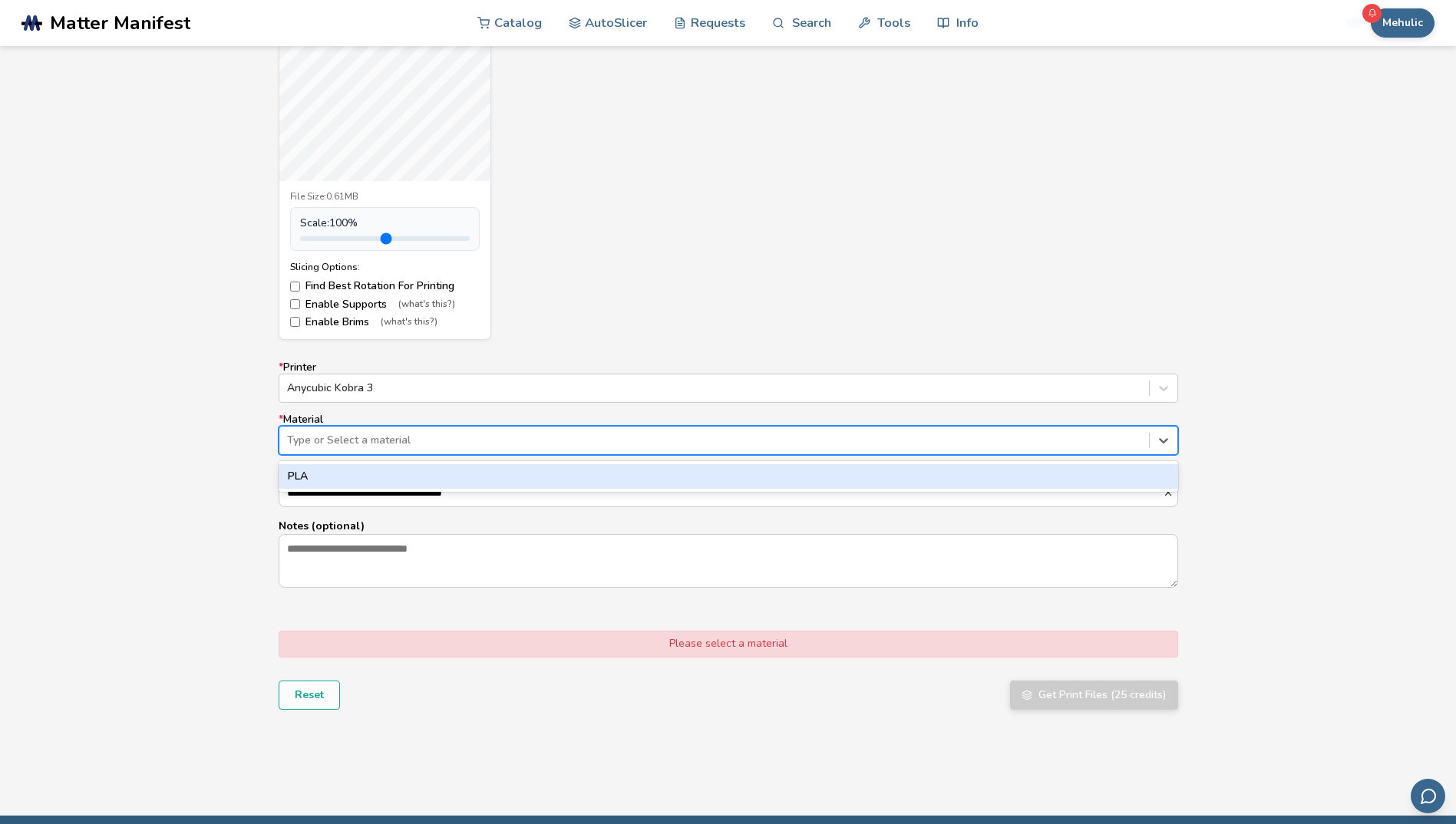
click at [344, 483] on div "PLA" at bounding box center [728, 476] width 900 height 24
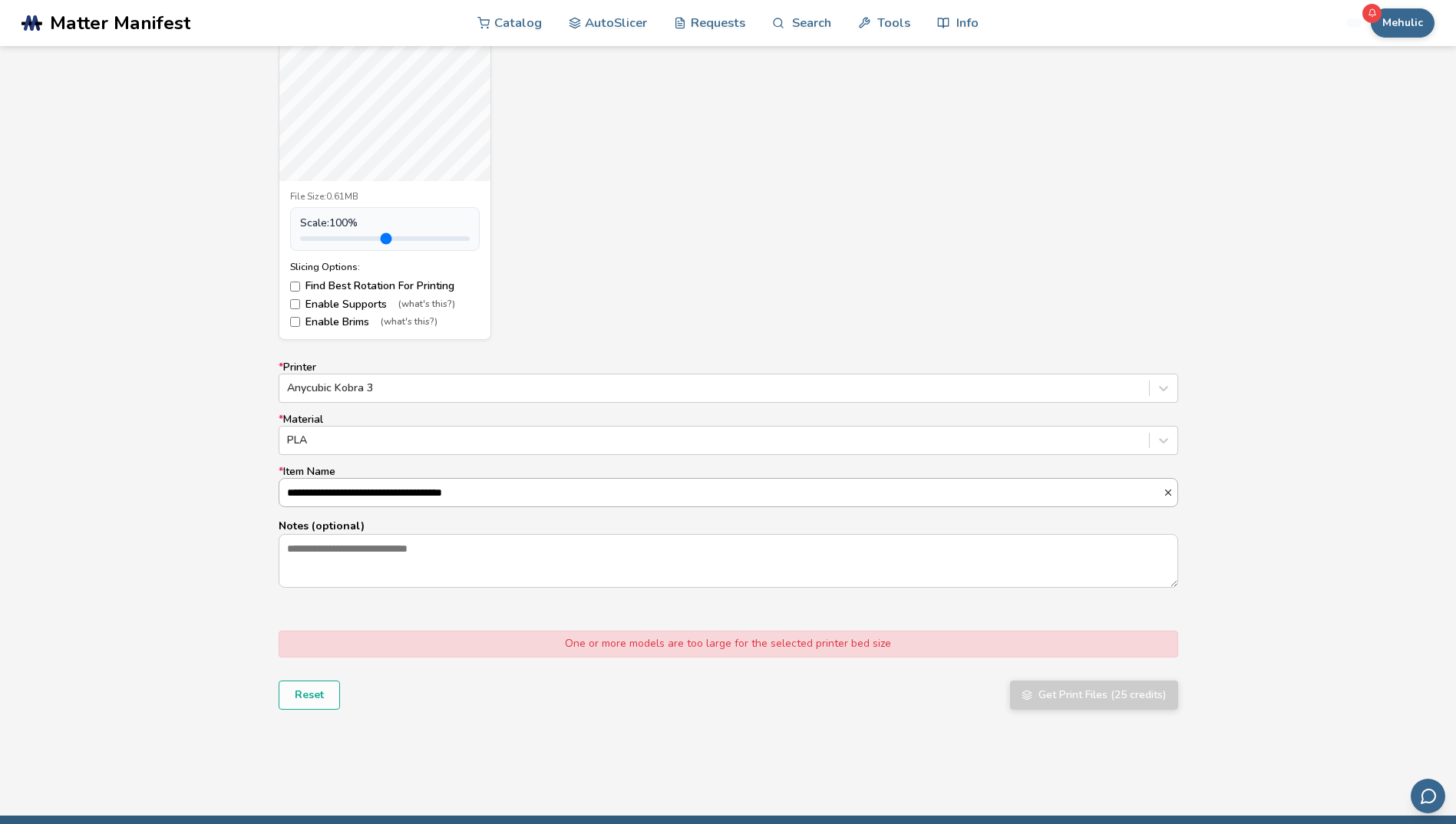
click at [606, 499] on input "**********" at bounding box center [721, 492] width 883 height 27
click at [569, 547] on textarea "Notes (optional)" at bounding box center [728, 561] width 898 height 53
click at [730, 284] on div "Parametric Model Maker Advanced Settings.stl File Size: 0.61MB Scale: 100 % Sli…" at bounding box center [728, 135] width 900 height 408
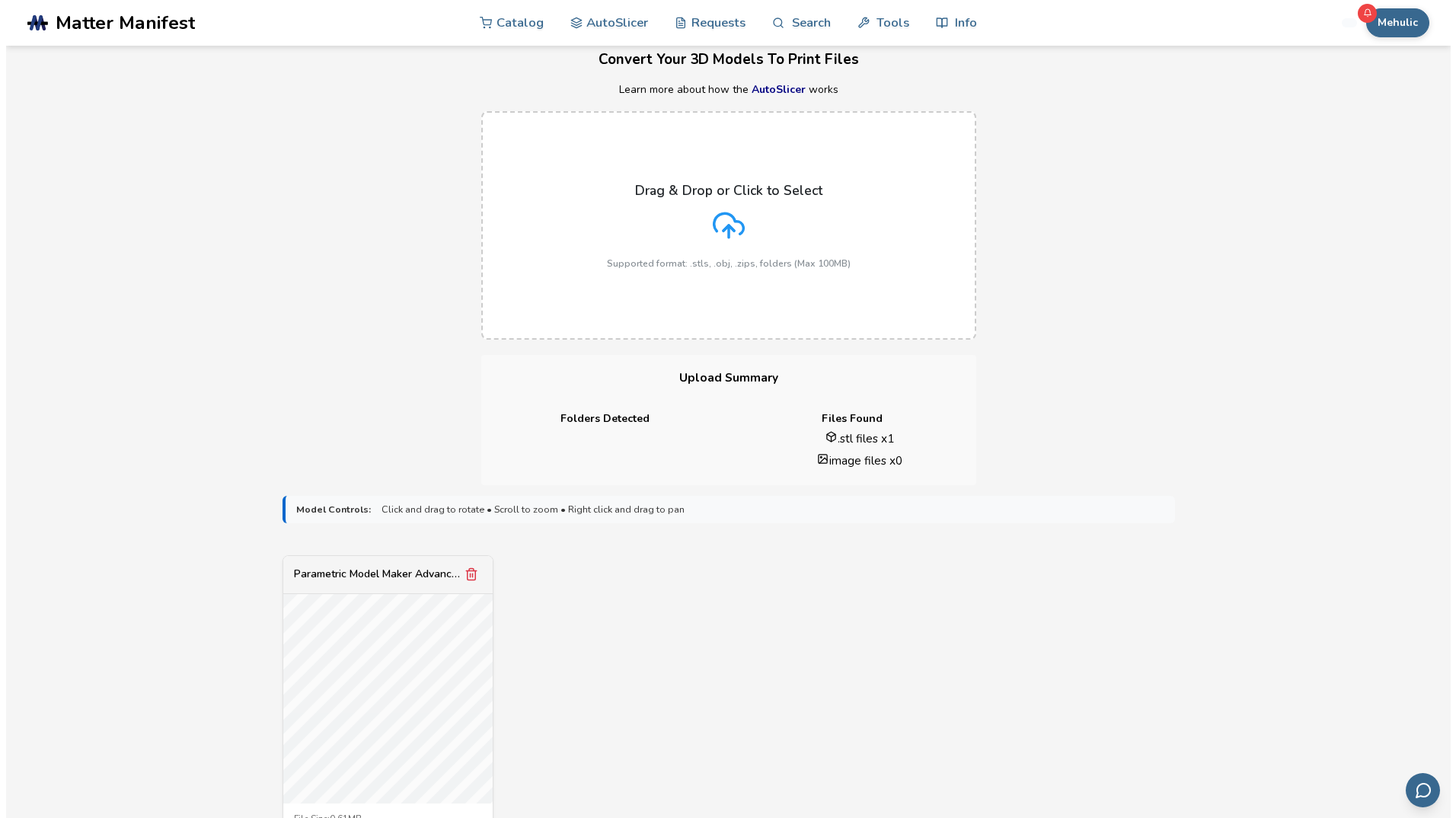
scroll to position [0, 0]
